Goal: Task Accomplishment & Management: Manage account settings

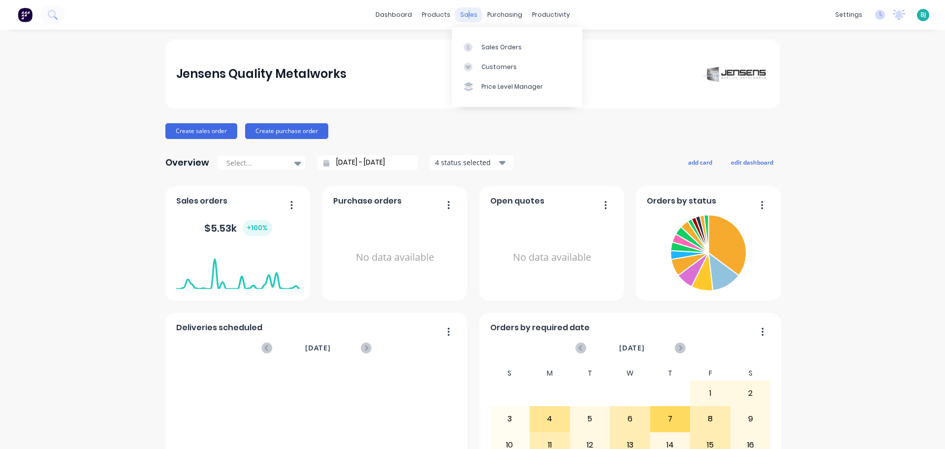
click at [465, 14] on div "sales" at bounding box center [469, 14] width 27 height 15
click at [480, 39] on link "Sales Orders" at bounding box center [517, 47] width 130 height 20
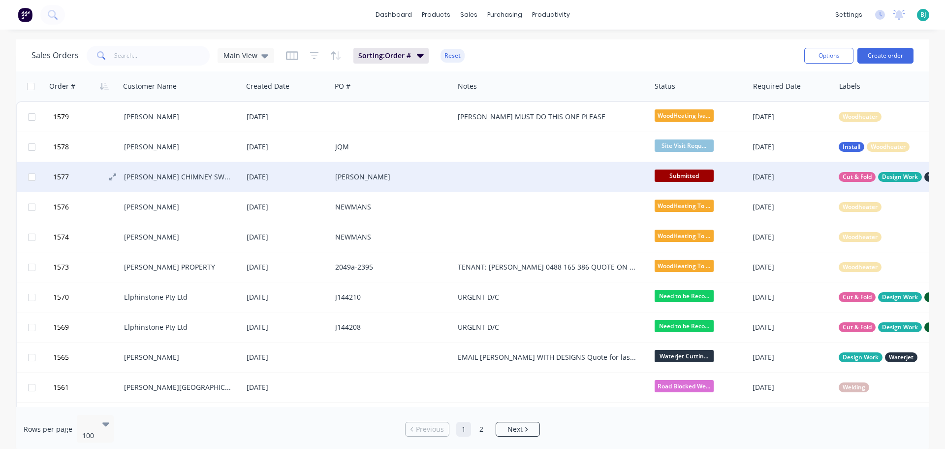
click at [92, 180] on button "1577" at bounding box center [87, 177] width 74 height 30
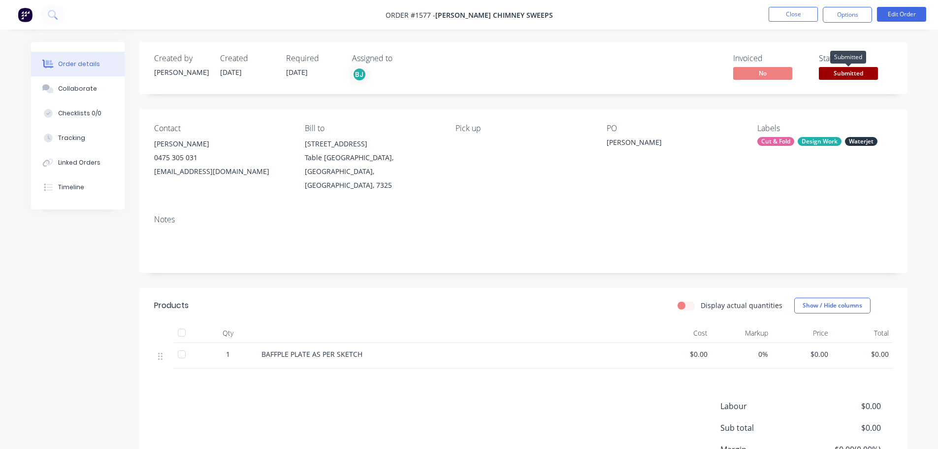
click at [858, 72] on span "Submitted" at bounding box center [848, 73] width 59 height 12
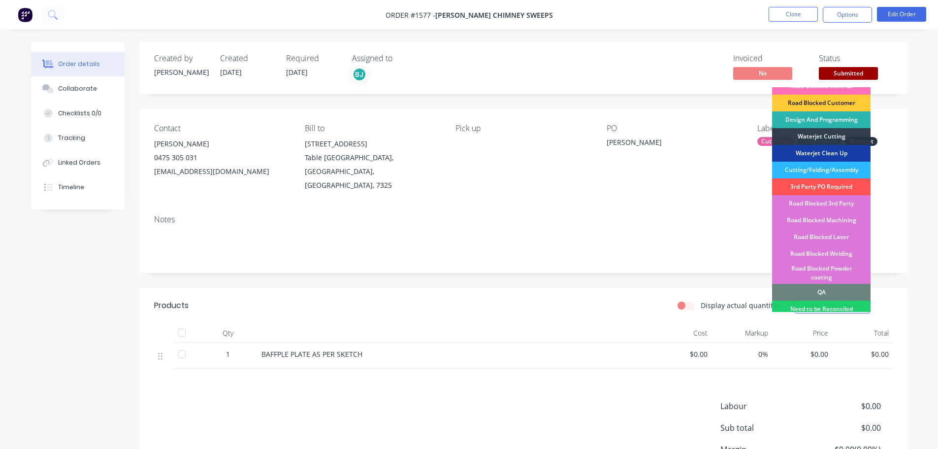
scroll to position [148, 0]
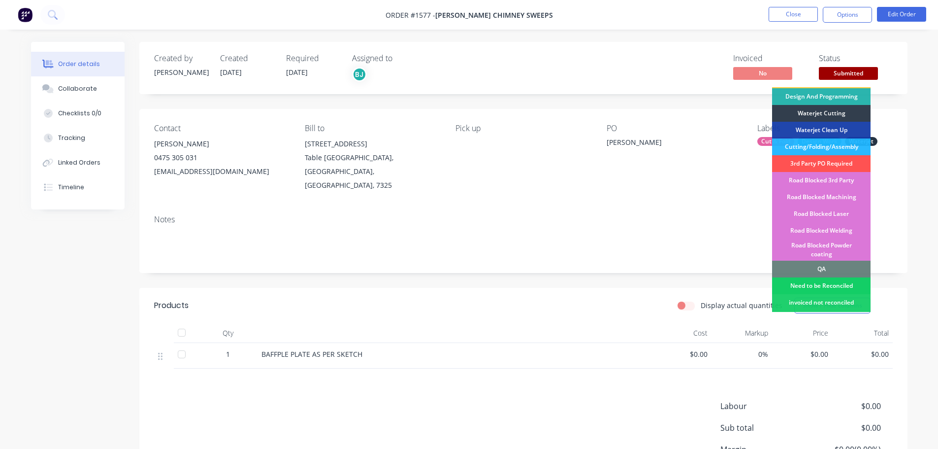
click at [838, 277] on div "Need to be Reconciled" at bounding box center [821, 285] width 98 height 17
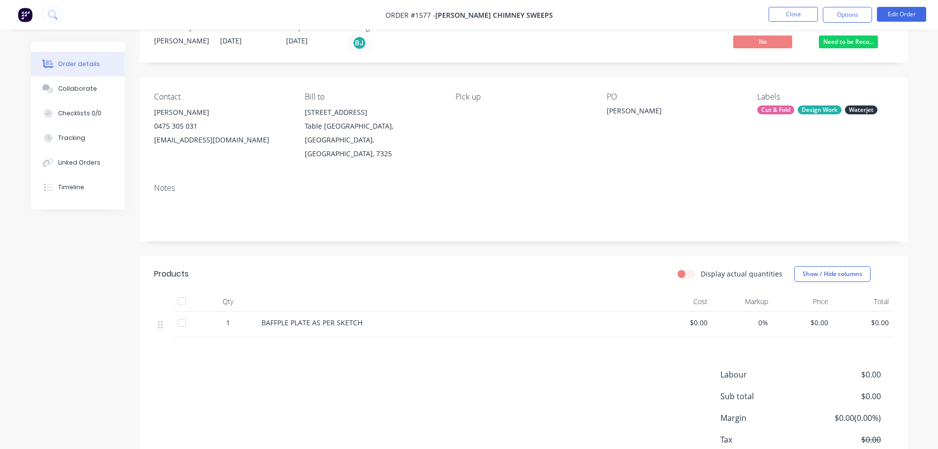
scroll to position [49, 0]
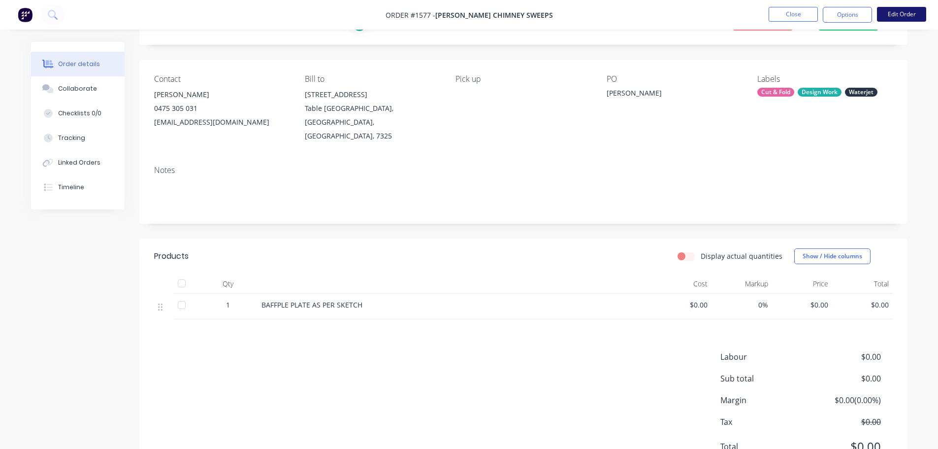
click at [901, 16] on button "Edit Order" at bounding box center [901, 14] width 49 height 15
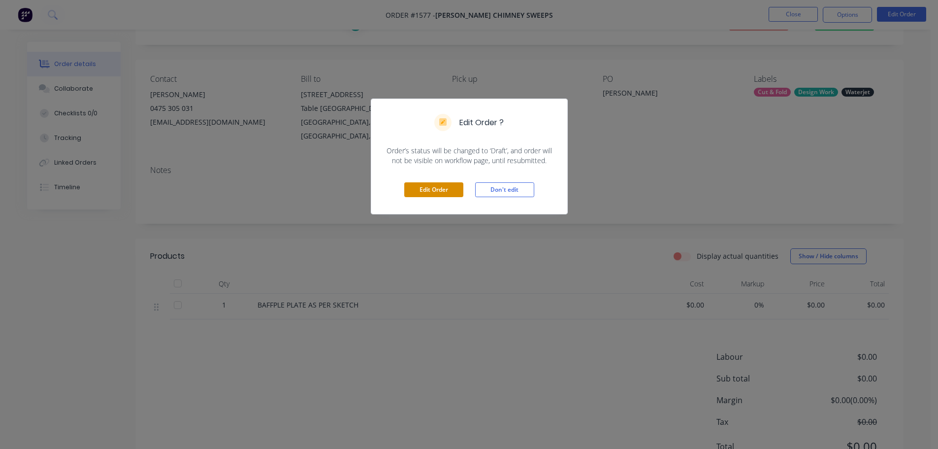
click at [448, 189] on button "Edit Order" at bounding box center [433, 189] width 59 height 15
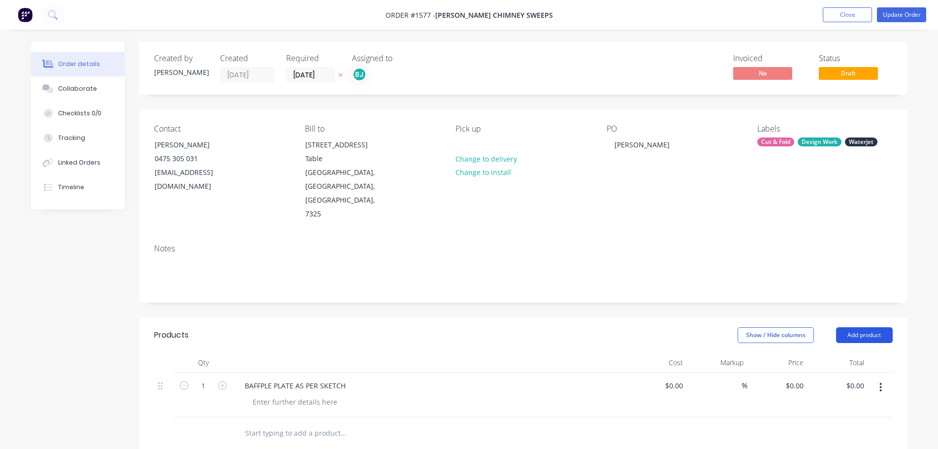
click at [870, 327] on button "Add product" at bounding box center [864, 335] width 57 height 16
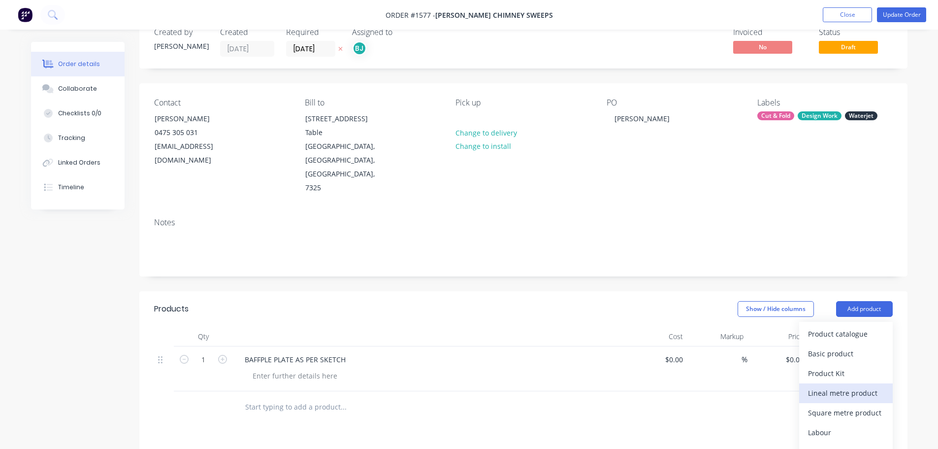
scroll to position [49, 0]
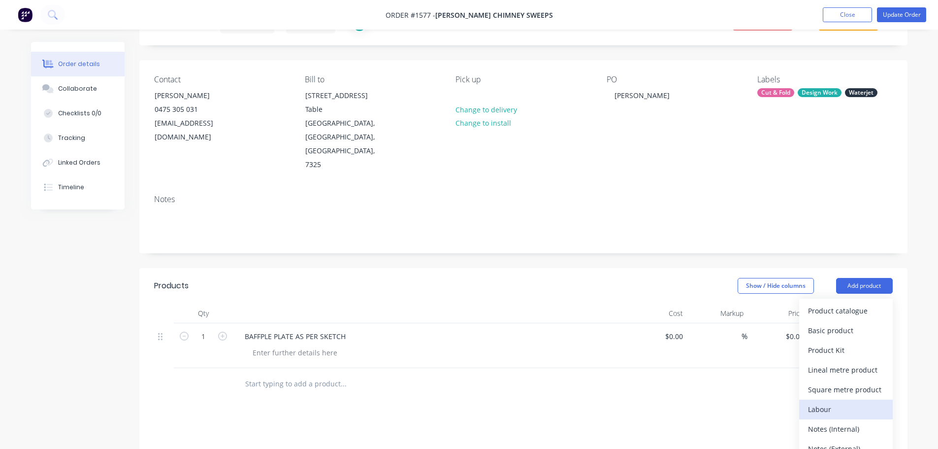
click at [839, 402] on div "Labour" at bounding box center [846, 409] width 76 height 14
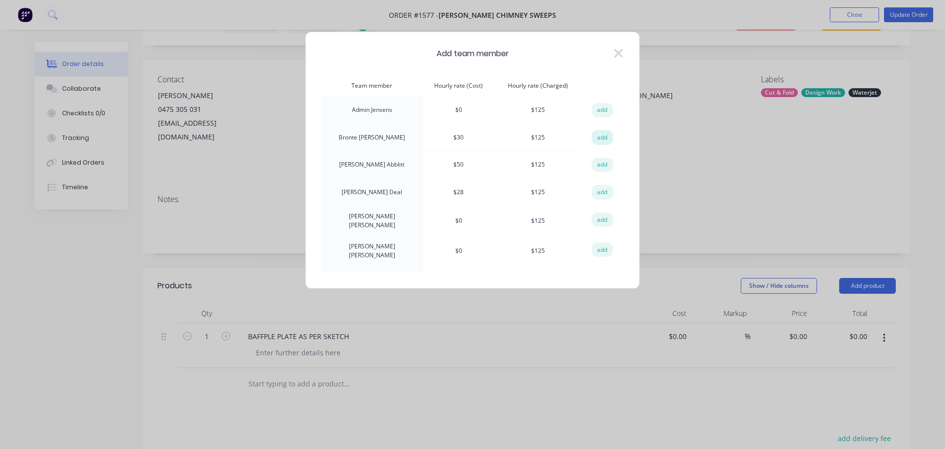
click at [601, 137] on button "add" at bounding box center [603, 137] width 22 height 15
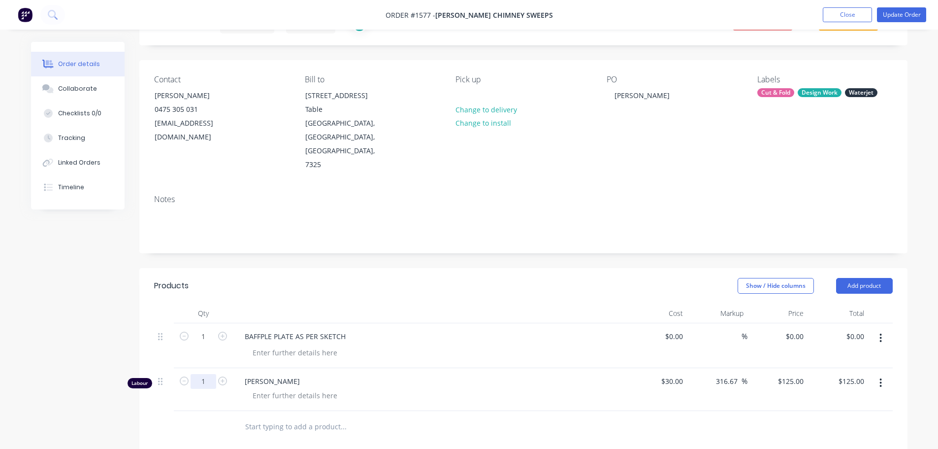
click at [214, 340] on input "1" at bounding box center [204, 336] width 26 height 15
type input "0.25"
type input "$31.25"
click at [285, 388] on div at bounding box center [295, 395] width 100 height 14
click at [536, 303] on div at bounding box center [430, 313] width 394 height 20
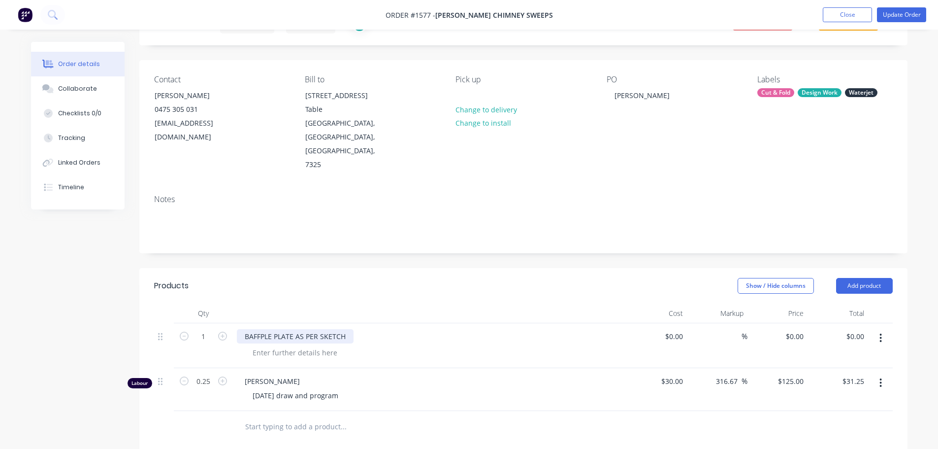
click at [263, 329] on div "BAFFPLE PLATE AS PER SKETCH" at bounding box center [295, 336] width 117 height 14
click at [403, 278] on div "Show / Hide columns Add product" at bounding box center [602, 286] width 582 height 16
click at [265, 329] on div "BAFFPLE PLATE AS PER SKETCH" at bounding box center [295, 336] width 117 height 14
drag, startPoint x: 378, startPoint y: 264, endPoint x: 430, endPoint y: 258, distance: 52.6
click at [381, 303] on div at bounding box center [430, 313] width 394 height 20
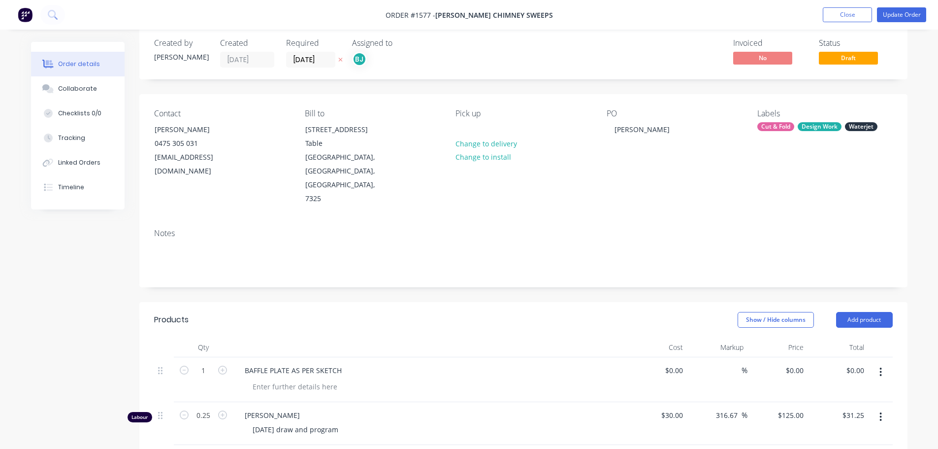
scroll to position [0, 0]
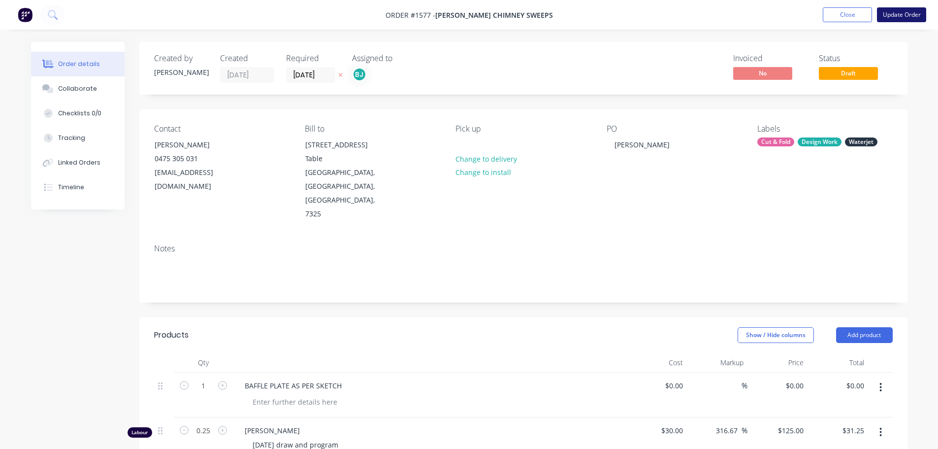
click at [903, 13] on button "Update Order" at bounding box center [901, 14] width 49 height 15
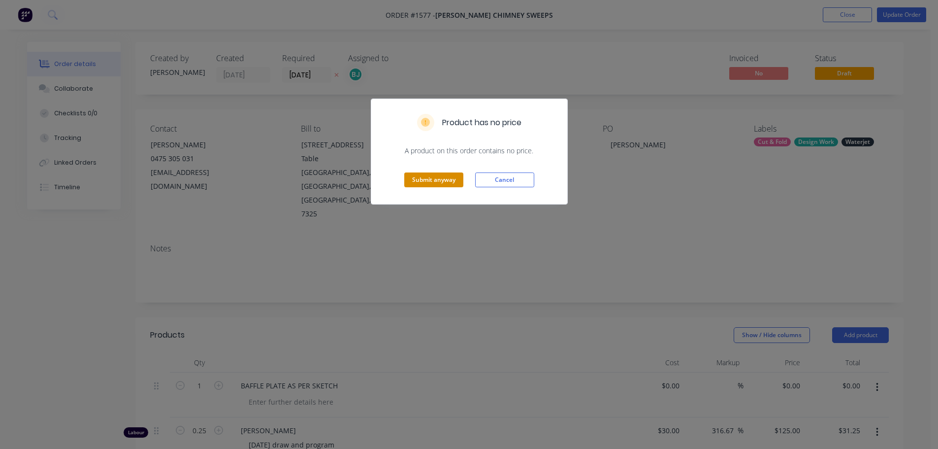
click at [424, 174] on button "Submit anyway" at bounding box center [433, 179] width 59 height 15
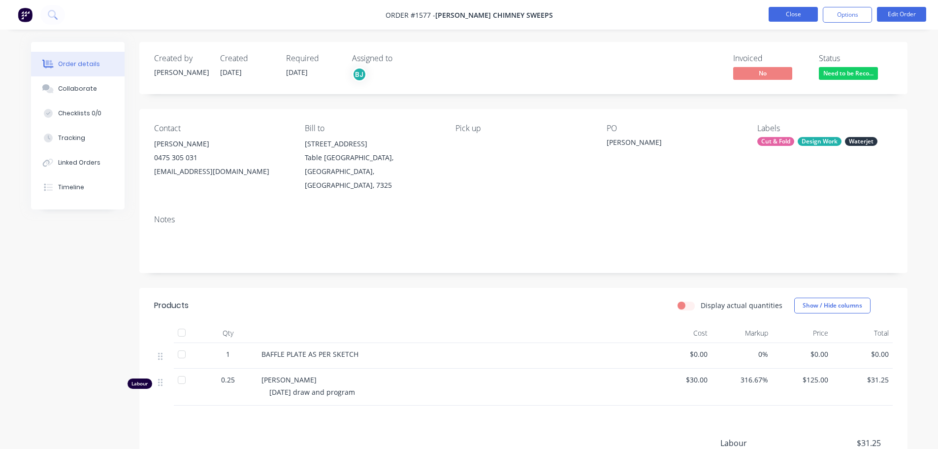
click at [790, 14] on button "Close" at bounding box center [793, 14] width 49 height 15
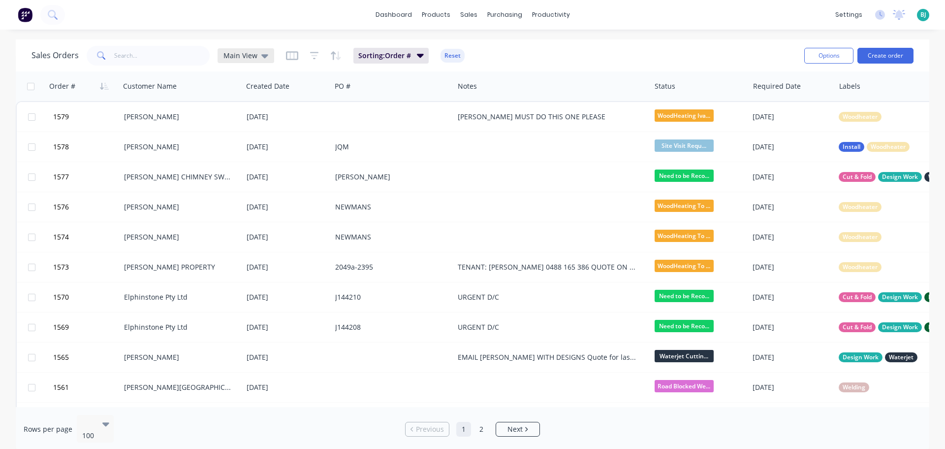
click at [261, 52] on icon at bounding box center [264, 55] width 7 height 11
click at [244, 175] on button "Archived" at bounding box center [277, 178] width 112 height 11
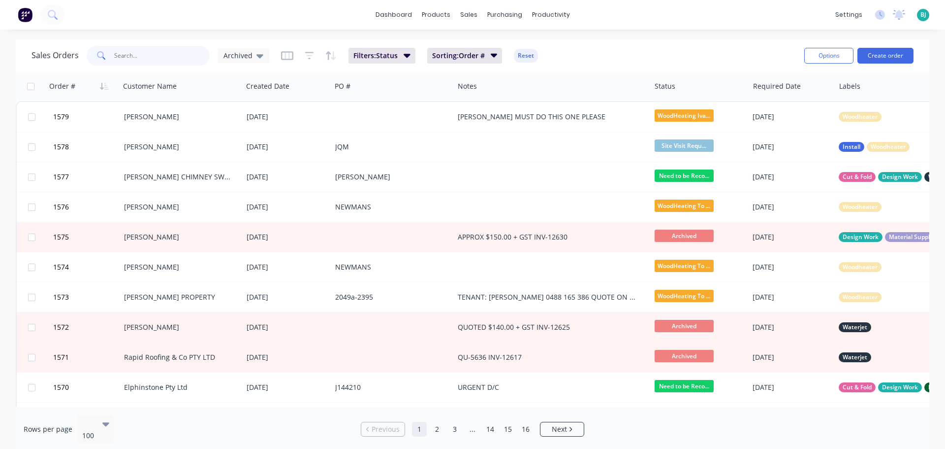
click at [149, 62] on input "text" at bounding box center [162, 56] width 96 height 20
type input "[PERSON_NAME]"
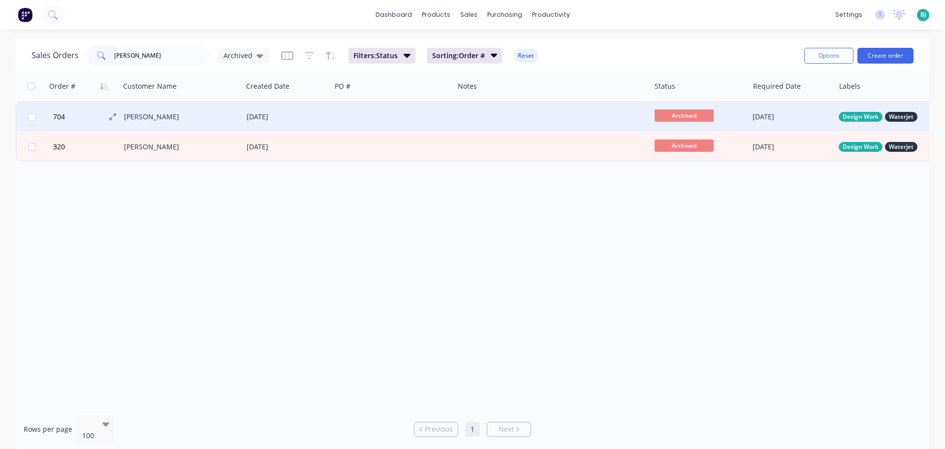
click at [84, 111] on button "704" at bounding box center [87, 117] width 74 height 30
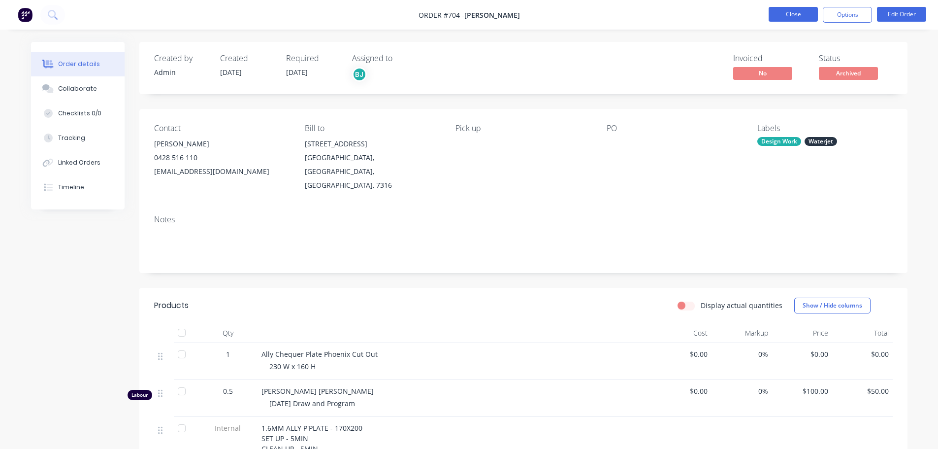
click at [797, 12] on button "Close" at bounding box center [793, 14] width 49 height 15
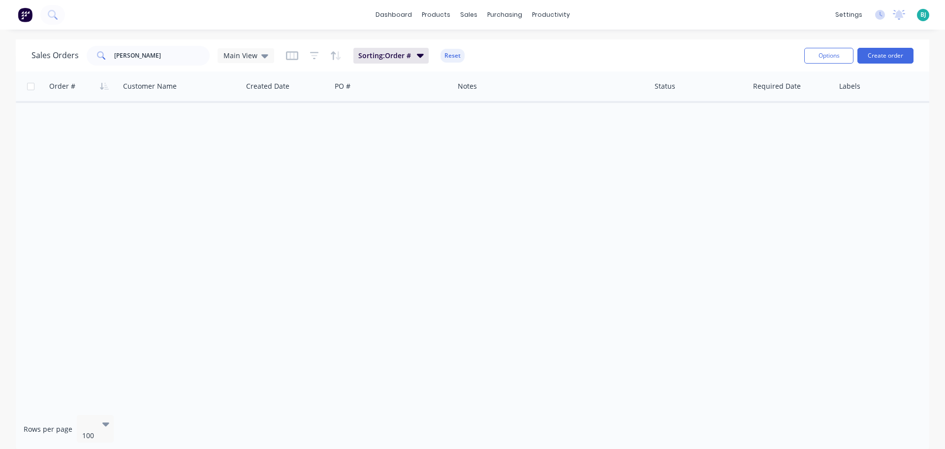
click at [229, 63] on div "Sales Orders [PERSON_NAME] [PERSON_NAME] View" at bounding box center [153, 56] width 243 height 20
click at [240, 56] on span "Main View" at bounding box center [241, 55] width 34 height 10
click at [250, 183] on button "Archived" at bounding box center [277, 178] width 112 height 11
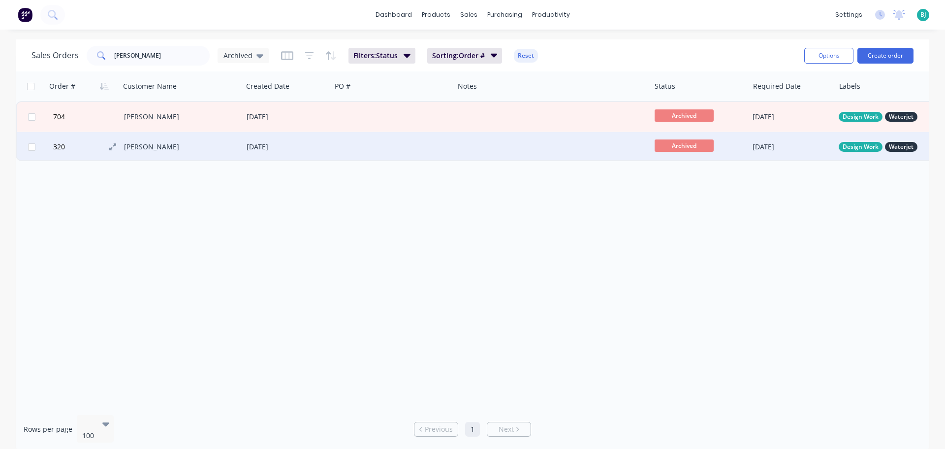
click at [92, 150] on button "320" at bounding box center [87, 147] width 74 height 30
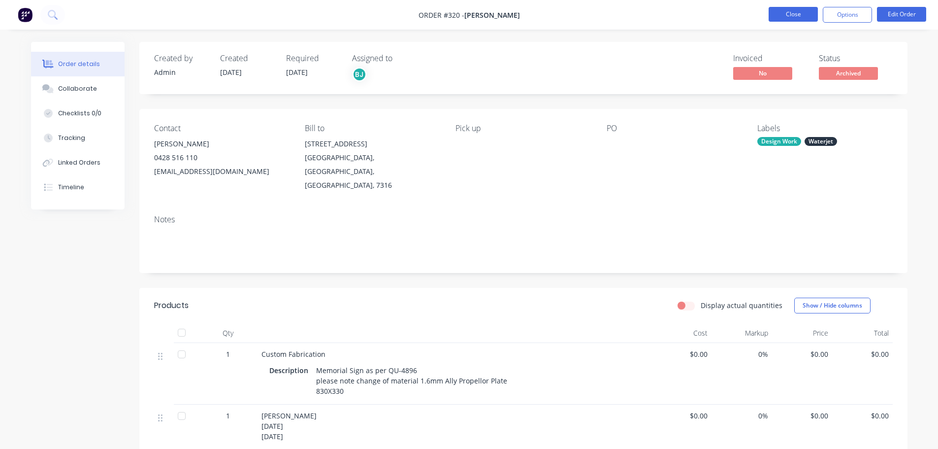
click at [799, 13] on button "Close" at bounding box center [793, 14] width 49 height 15
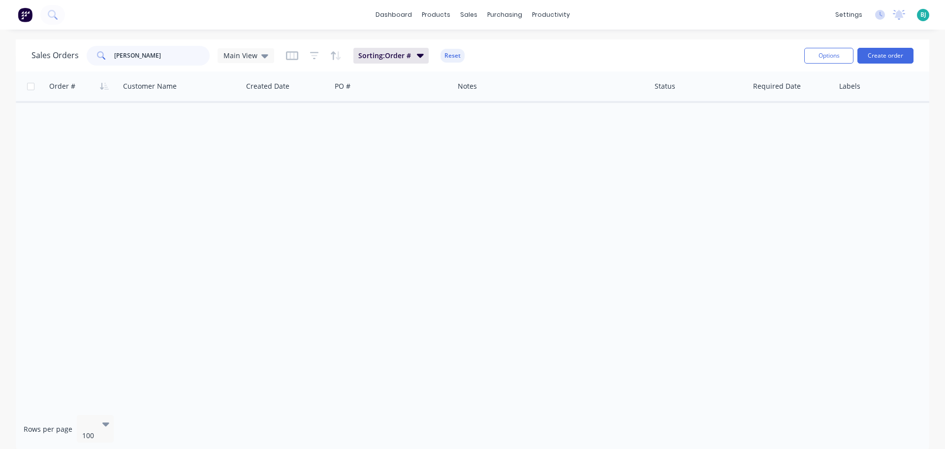
click at [173, 56] on input "[PERSON_NAME]" at bounding box center [162, 56] width 96 height 20
type input "p"
